Goal: Check status: Check status

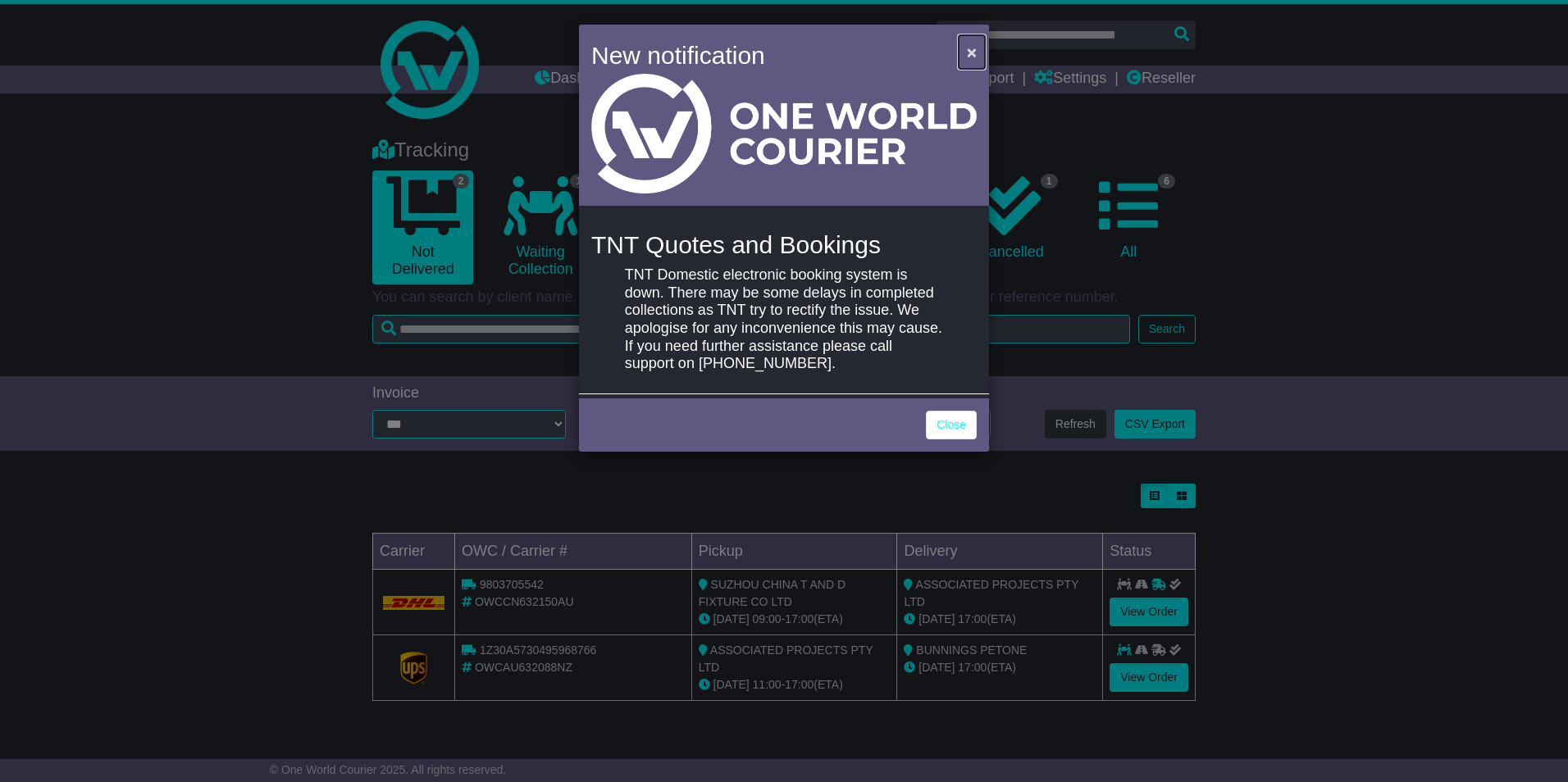
click at [971, 50] on span "×" at bounding box center [971, 52] width 10 height 18
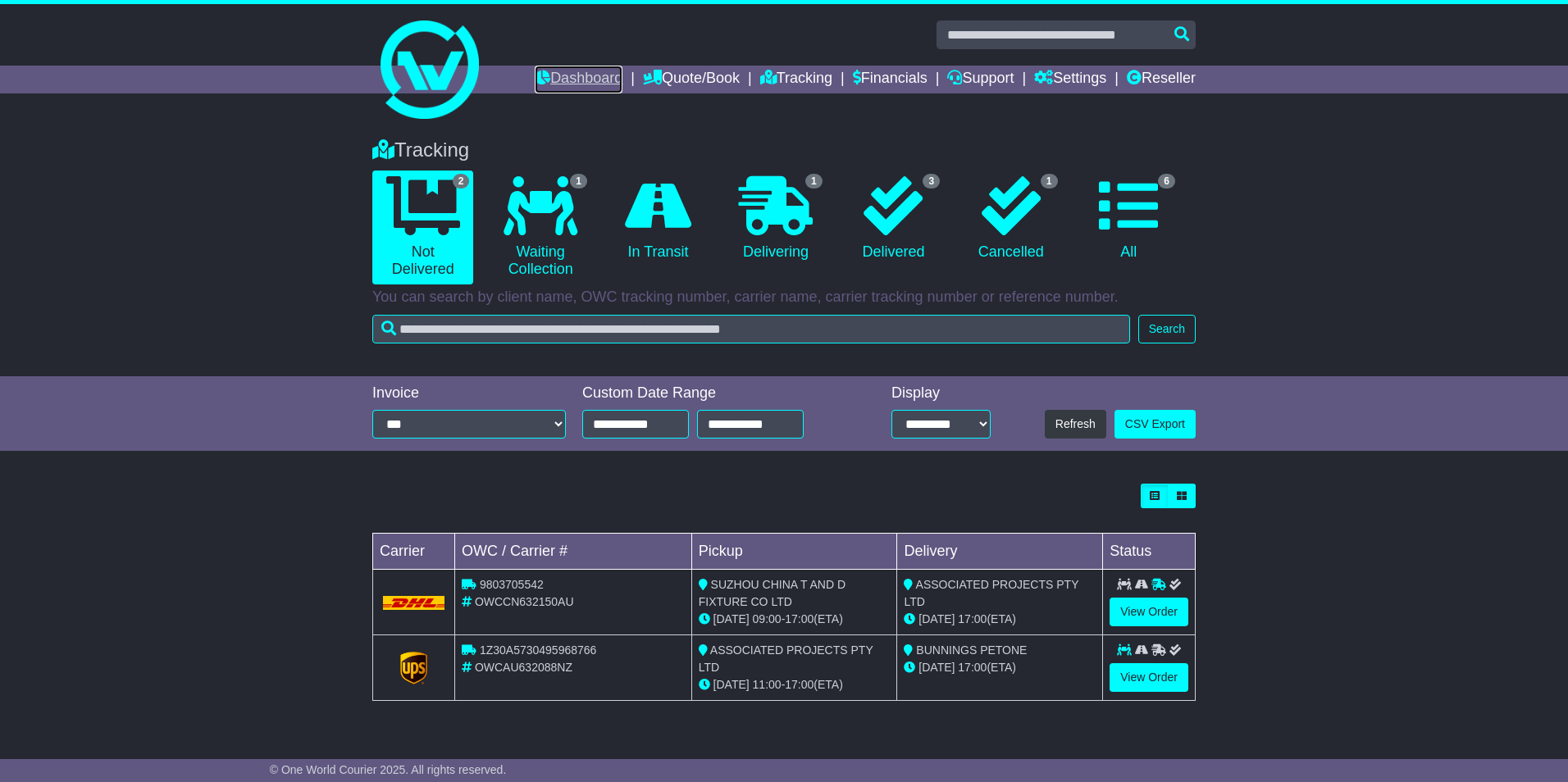
click at [556, 77] on link "Dashboard" at bounding box center [579, 80] width 88 height 28
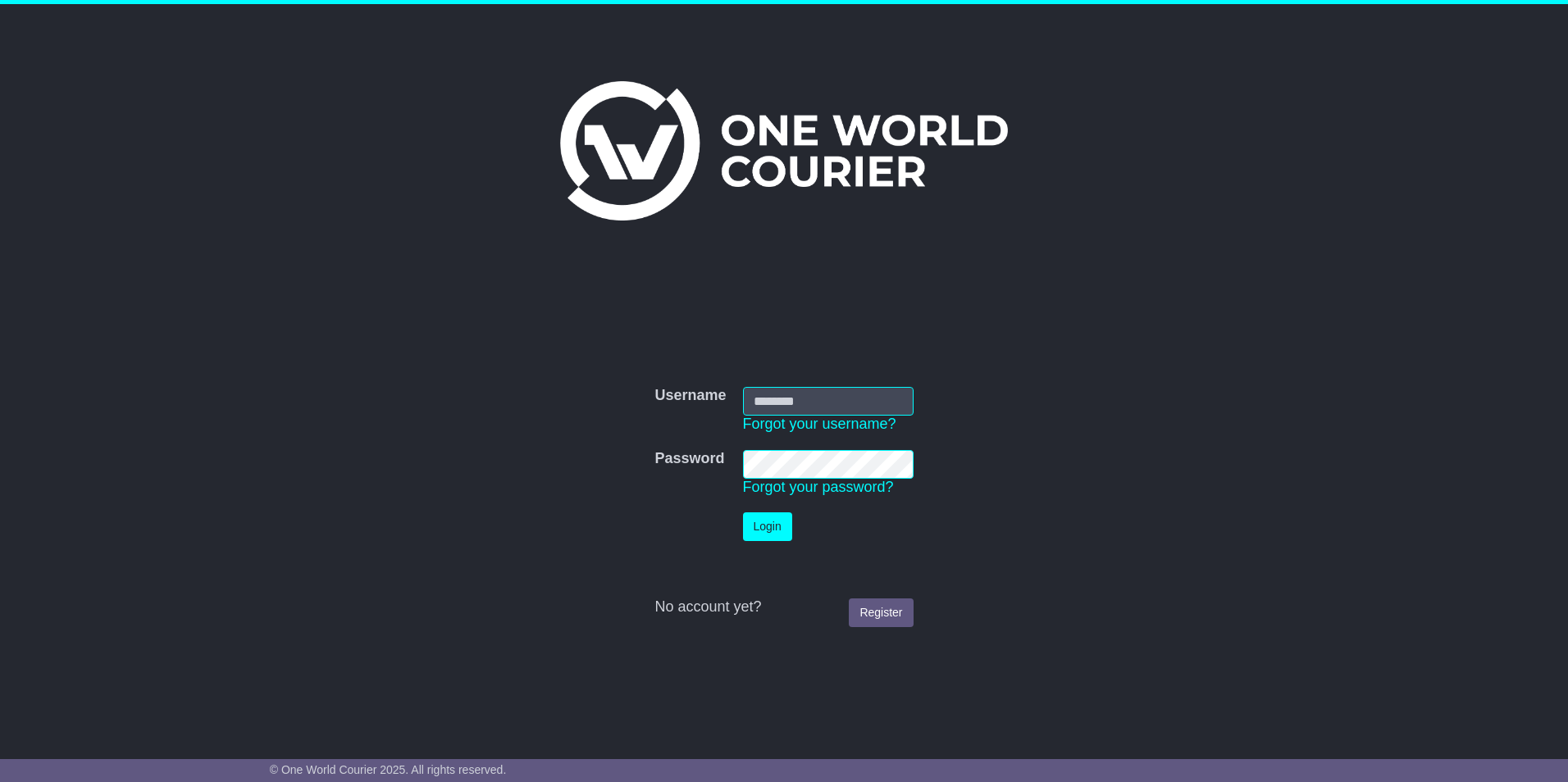
type input "**********"
click at [754, 530] on button "Login" at bounding box center [767, 527] width 49 height 29
